Goal: Navigation & Orientation: Go to known website

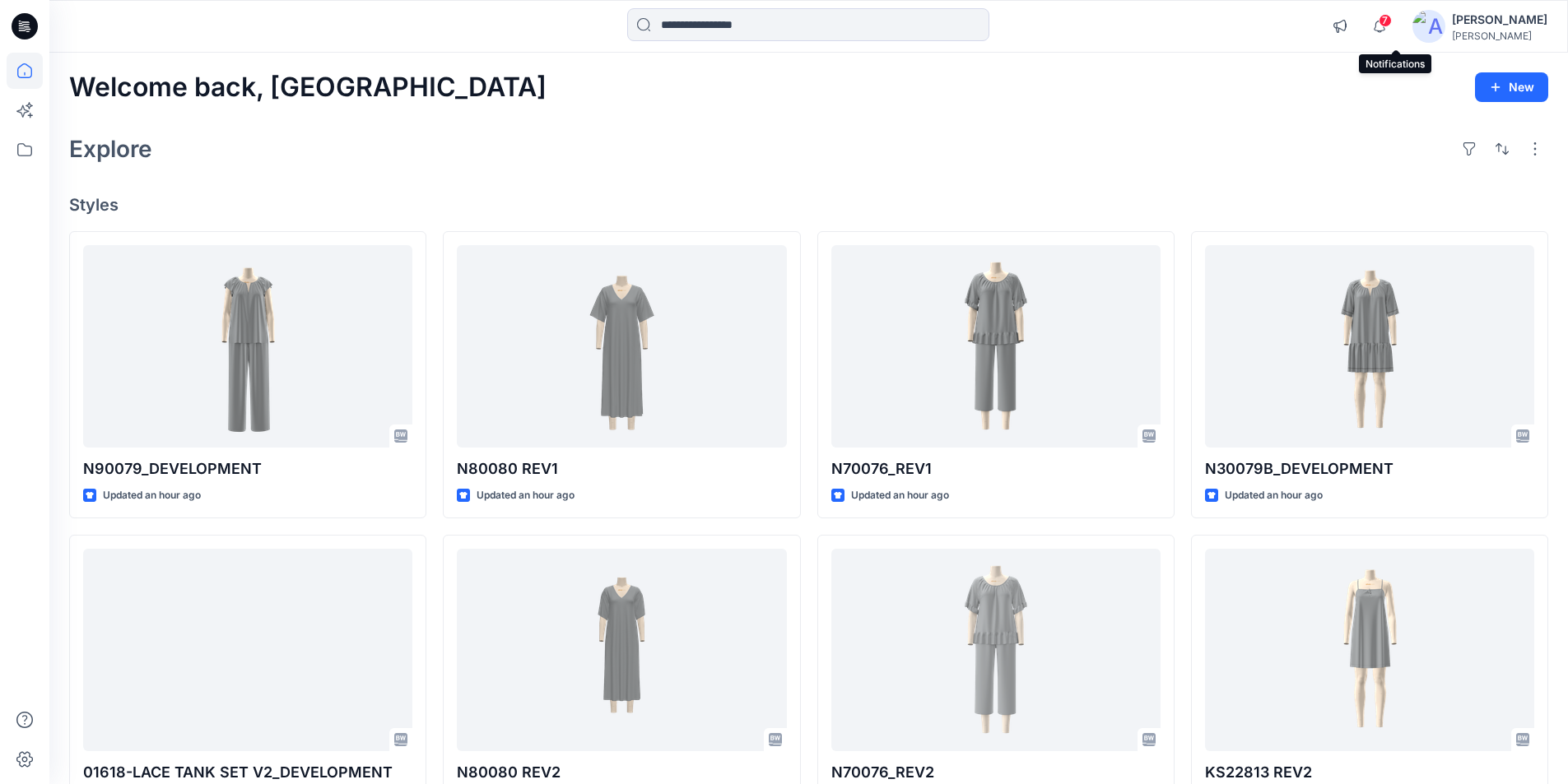
click at [1391, 24] on span "7" at bounding box center [1385, 20] width 14 height 14
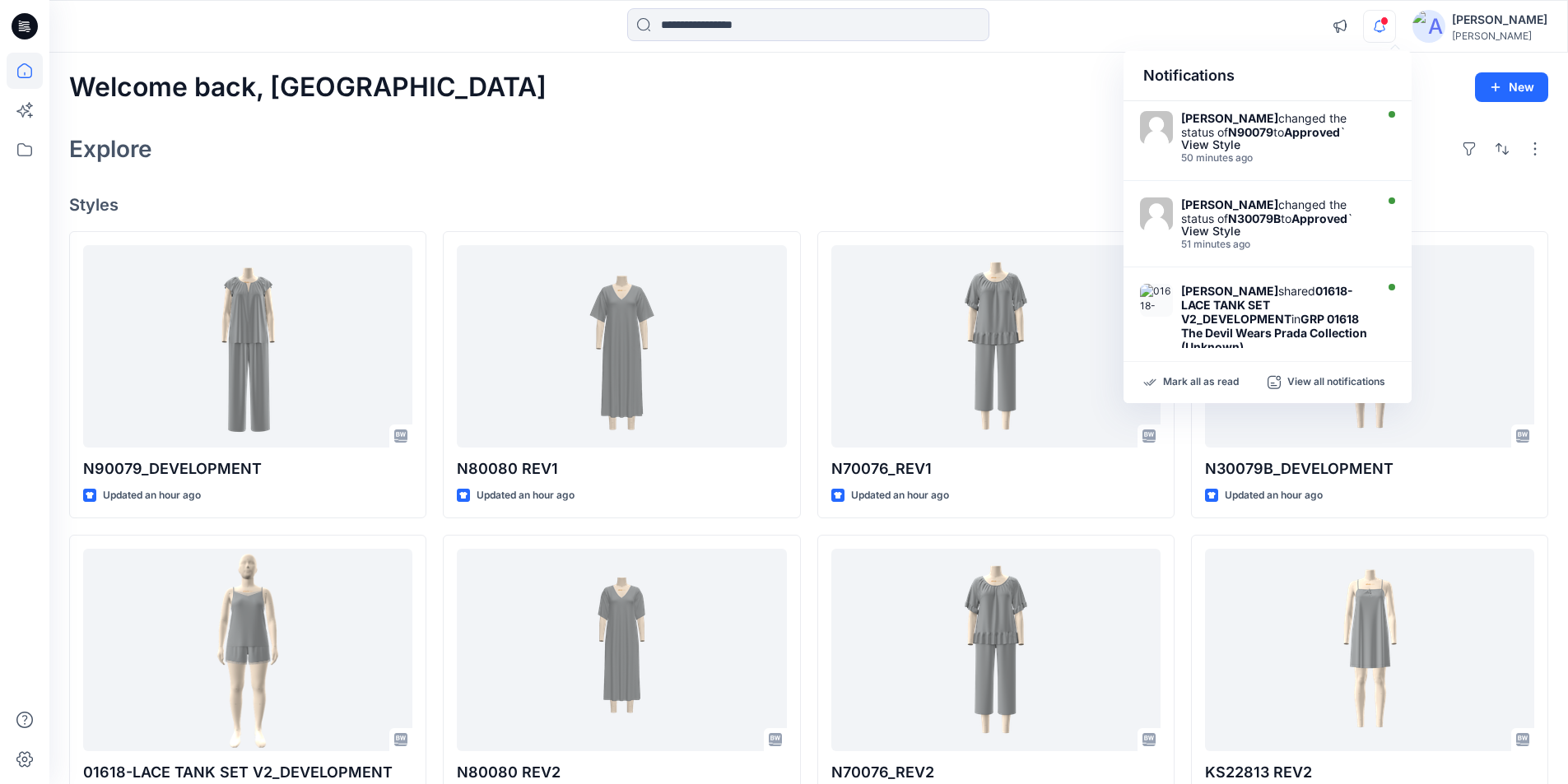
click at [1015, 52] on div "Welcome back, Lakshani New Explore Styles N90079_DEVELOPMENT Updated an hour ag…" at bounding box center [808, 629] width 1518 height 1152
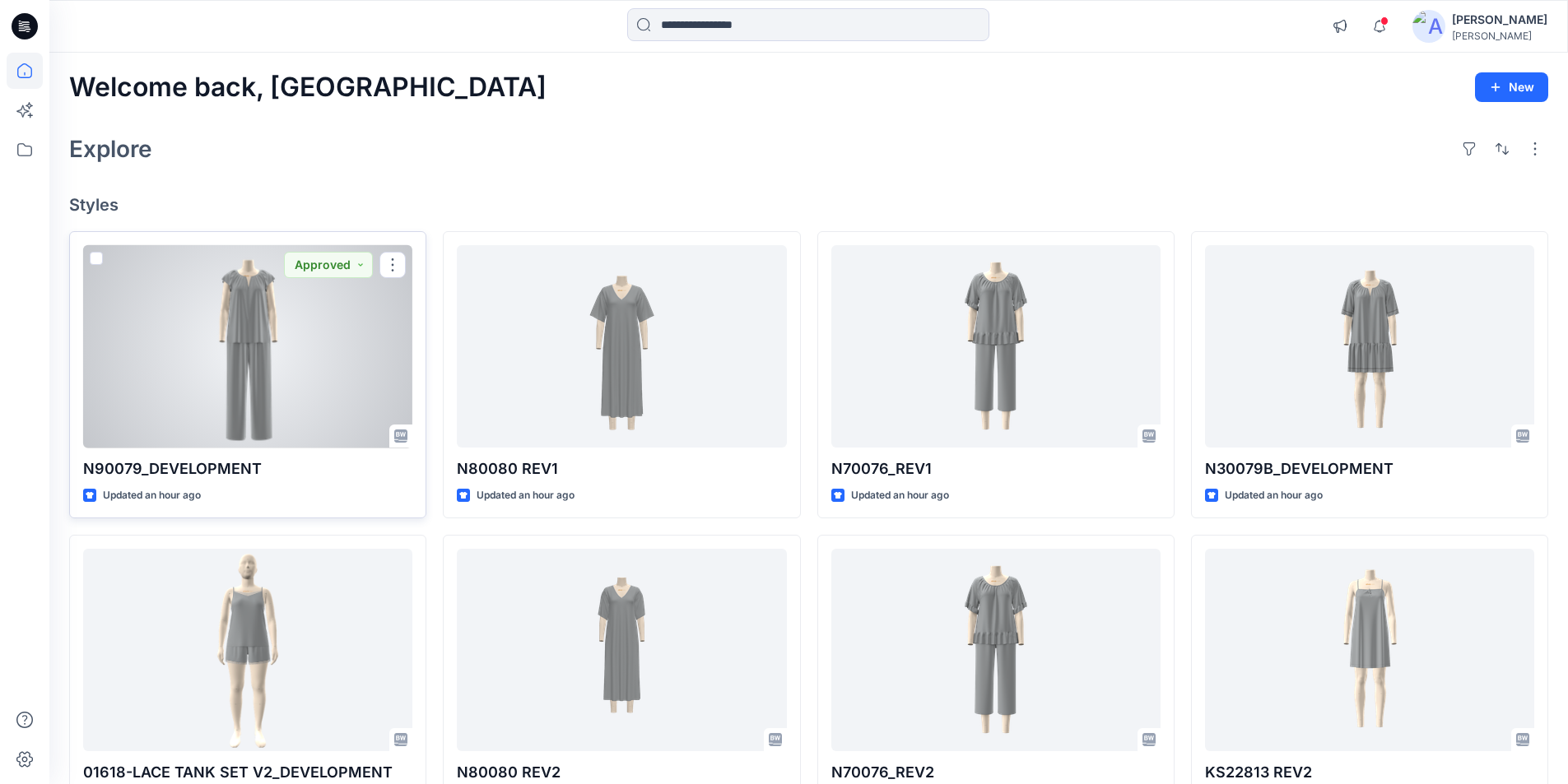
click at [224, 331] on div at bounding box center [248, 346] width 329 height 203
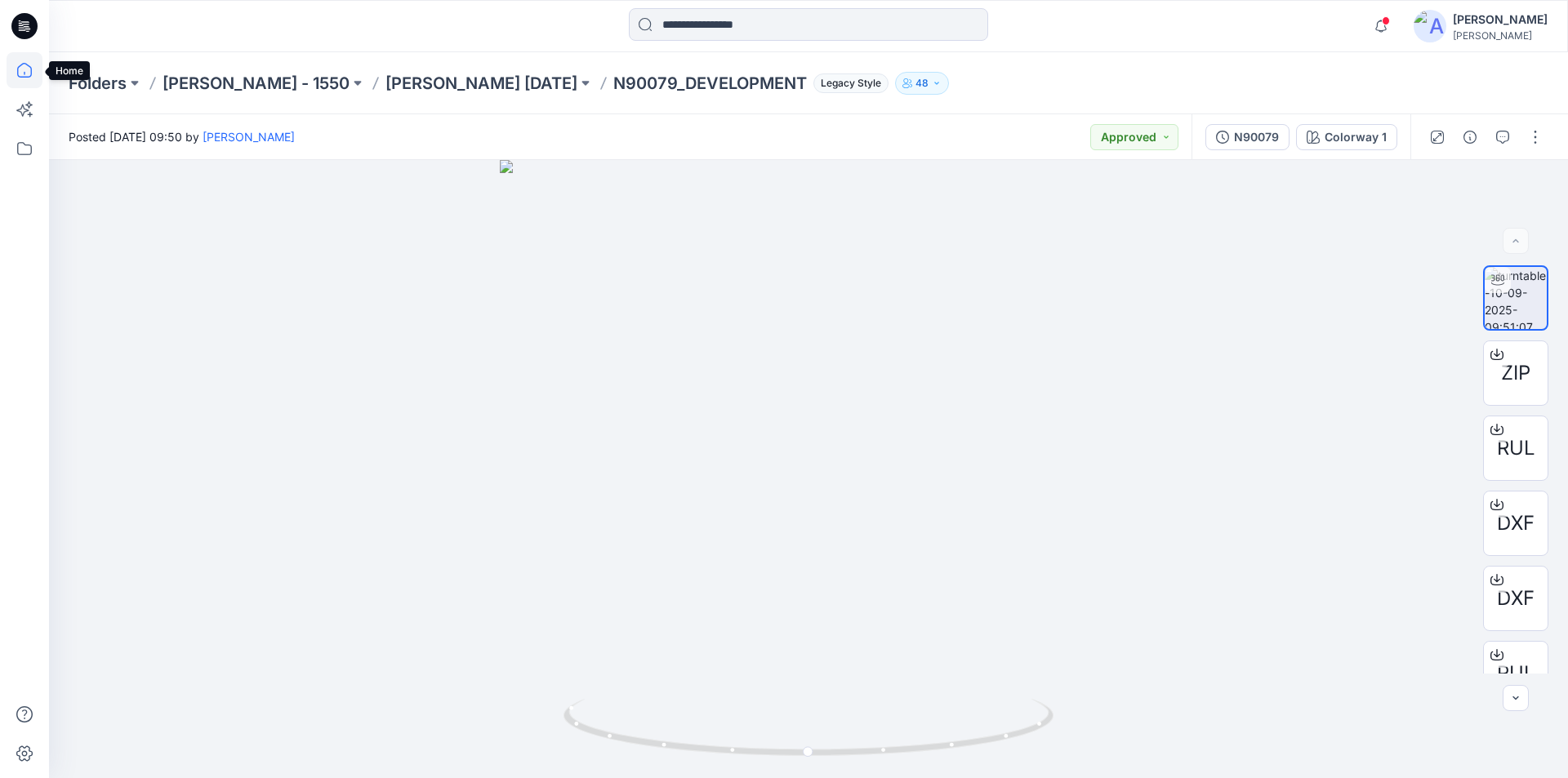
click at [32, 73] on icon at bounding box center [24, 69] width 14 height 14
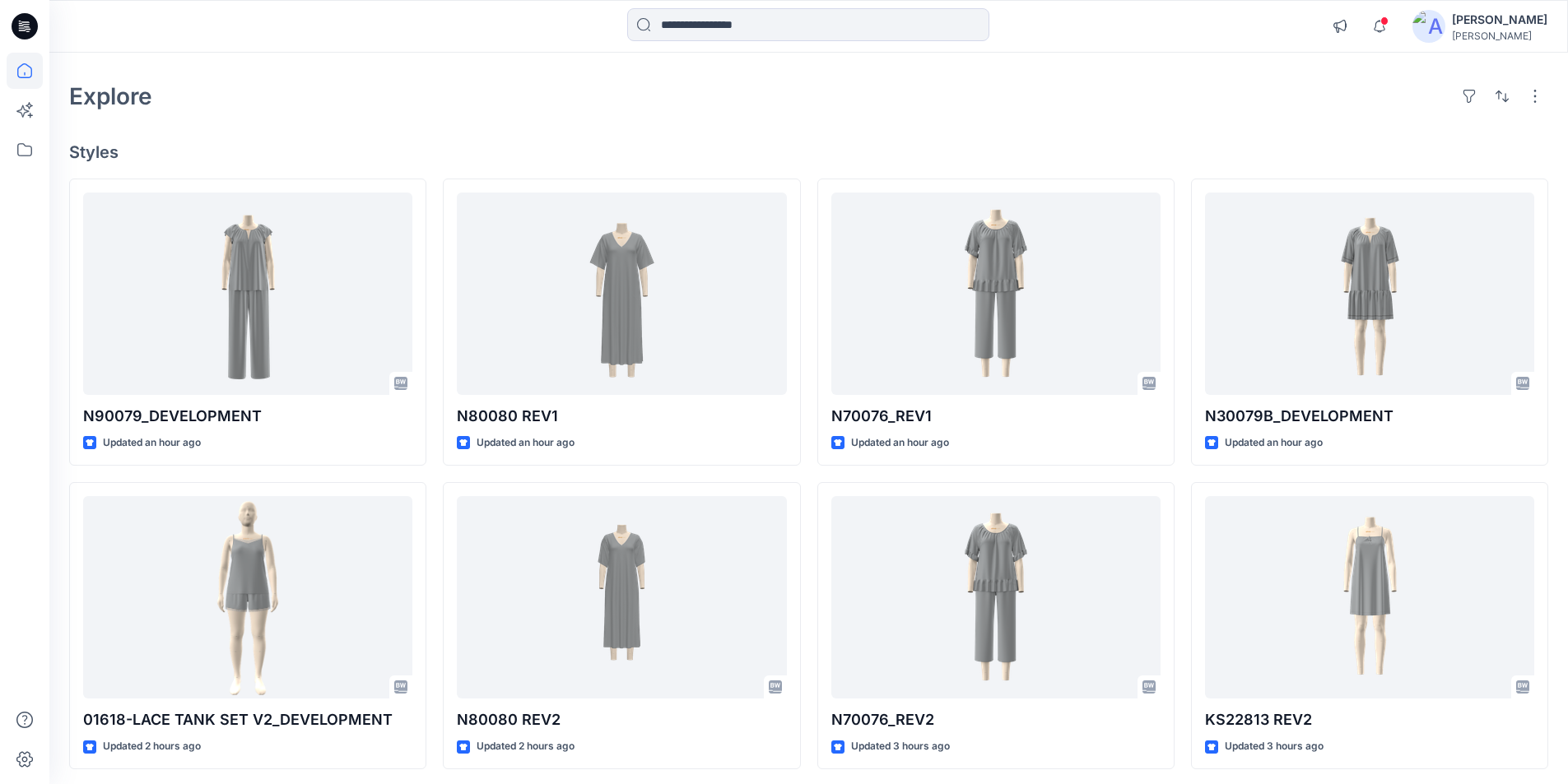
scroll to position [83, 0]
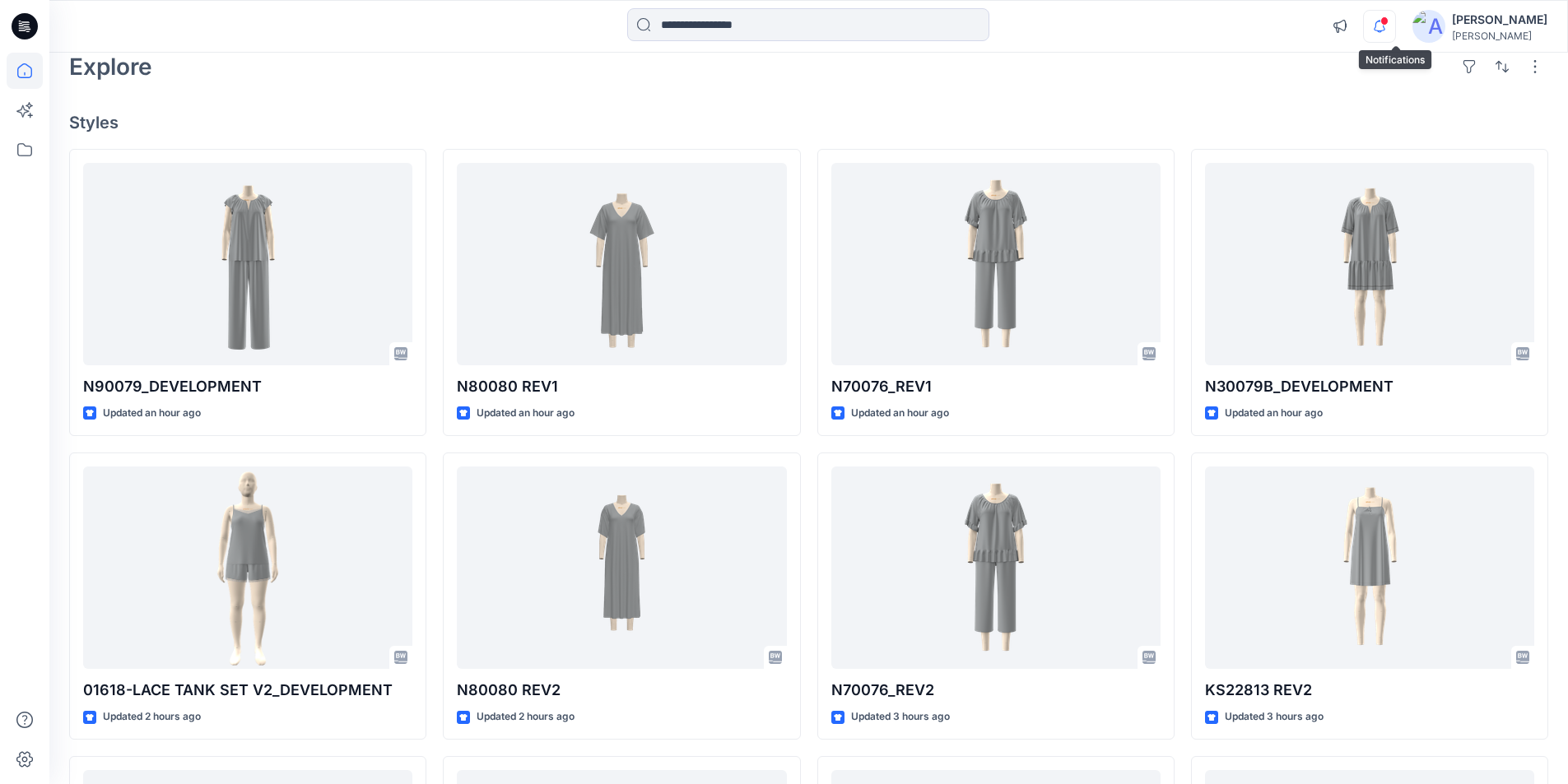
click at [1395, 26] on icon "button" at bounding box center [1380, 26] width 31 height 33
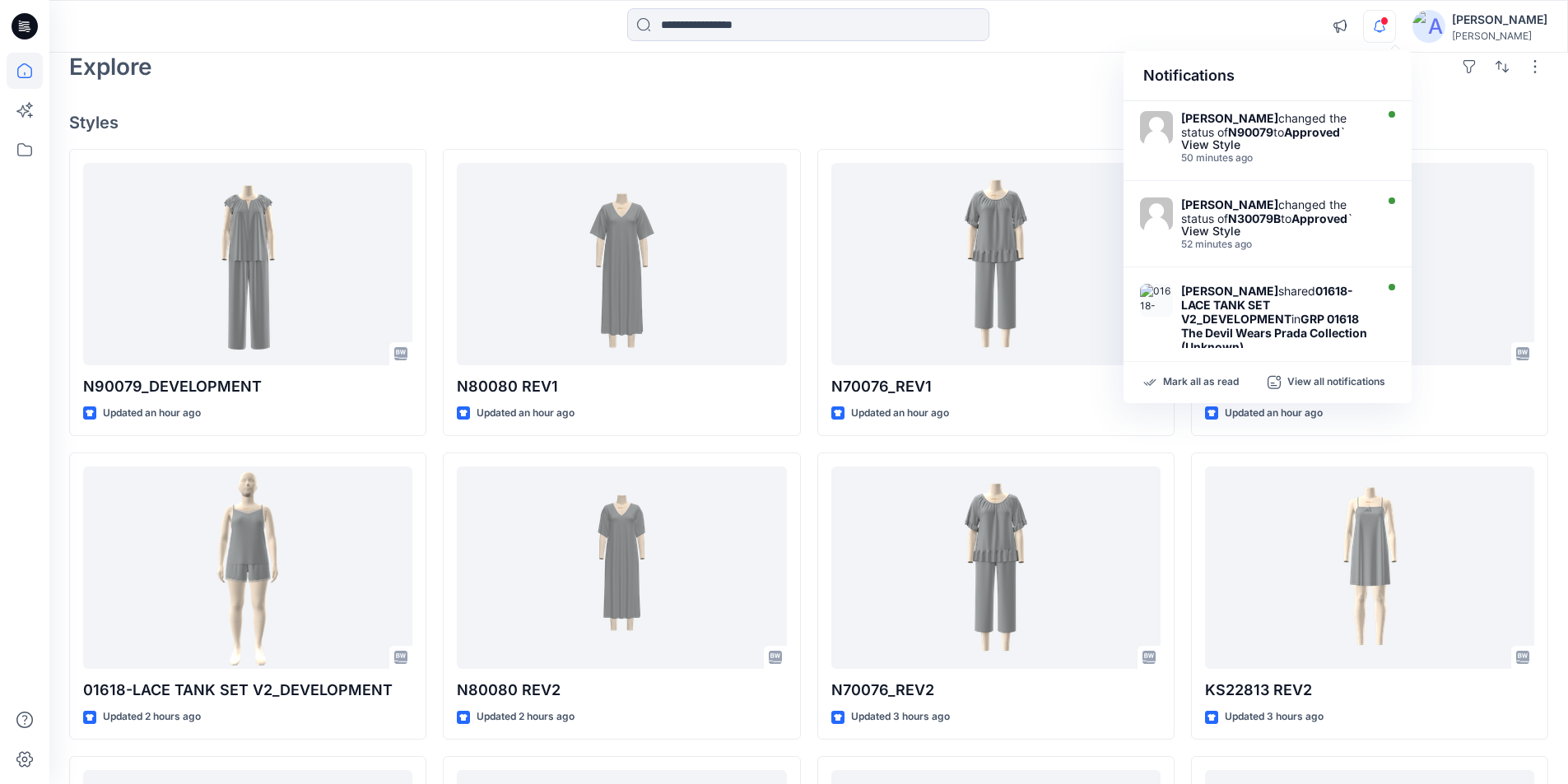
click at [1034, 32] on div at bounding box center [807, 25] width 759 height 36
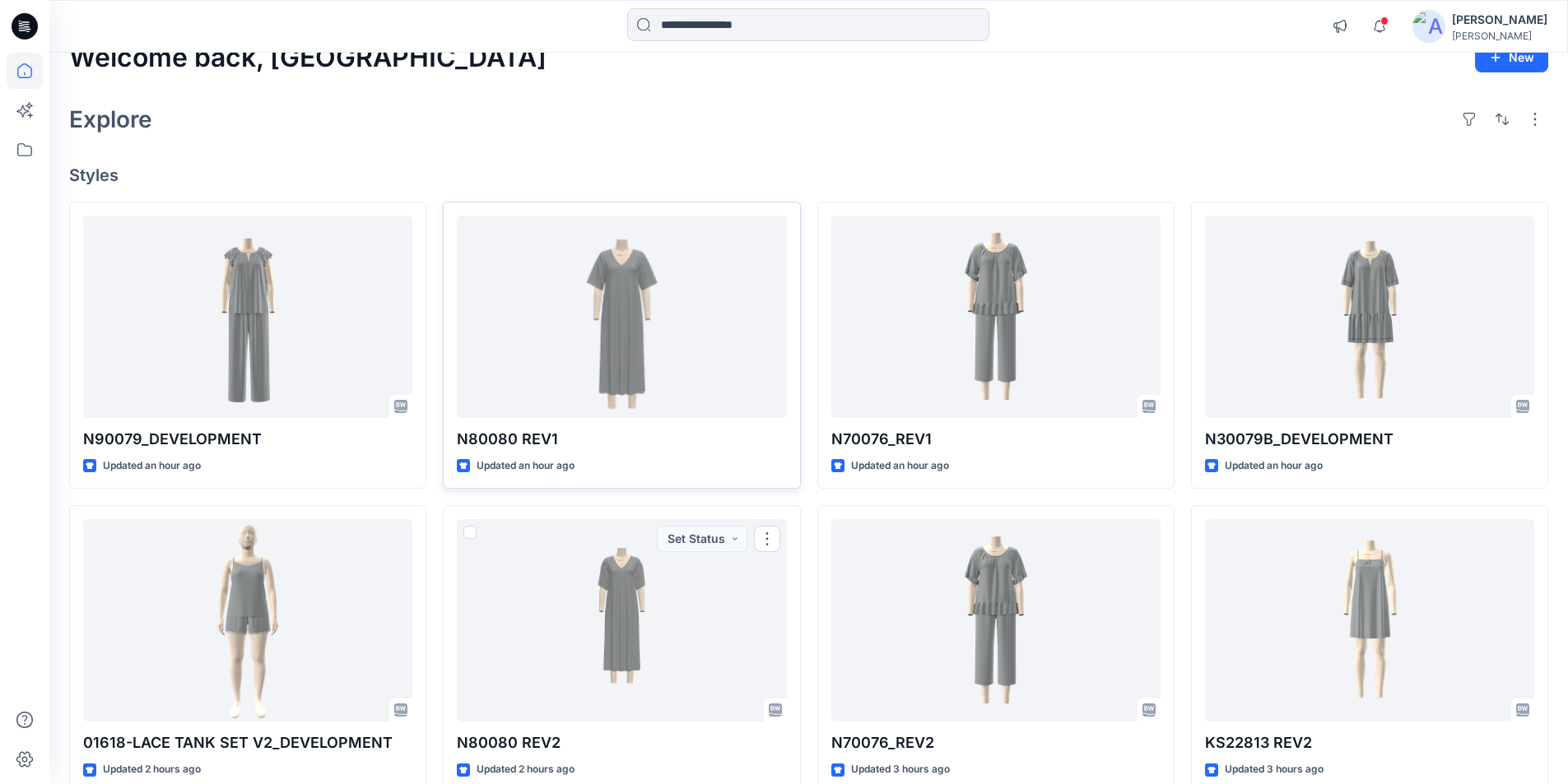
scroll to position [0, 0]
